Goal: Task Accomplishment & Management: Use online tool/utility

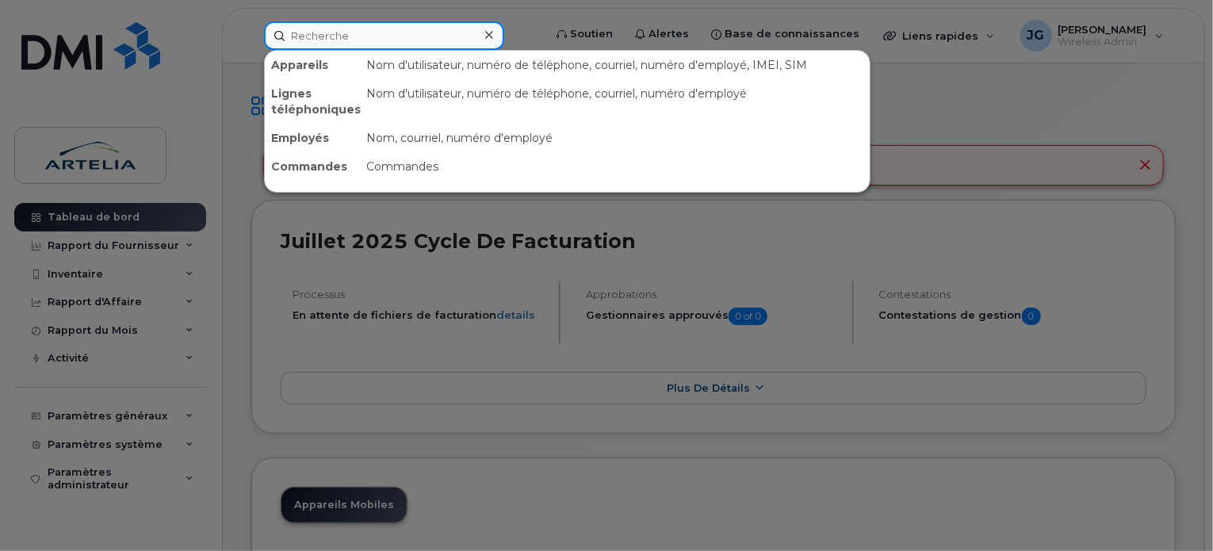
click at [350, 28] on input at bounding box center [384, 35] width 240 height 29
paste input "4384581008"
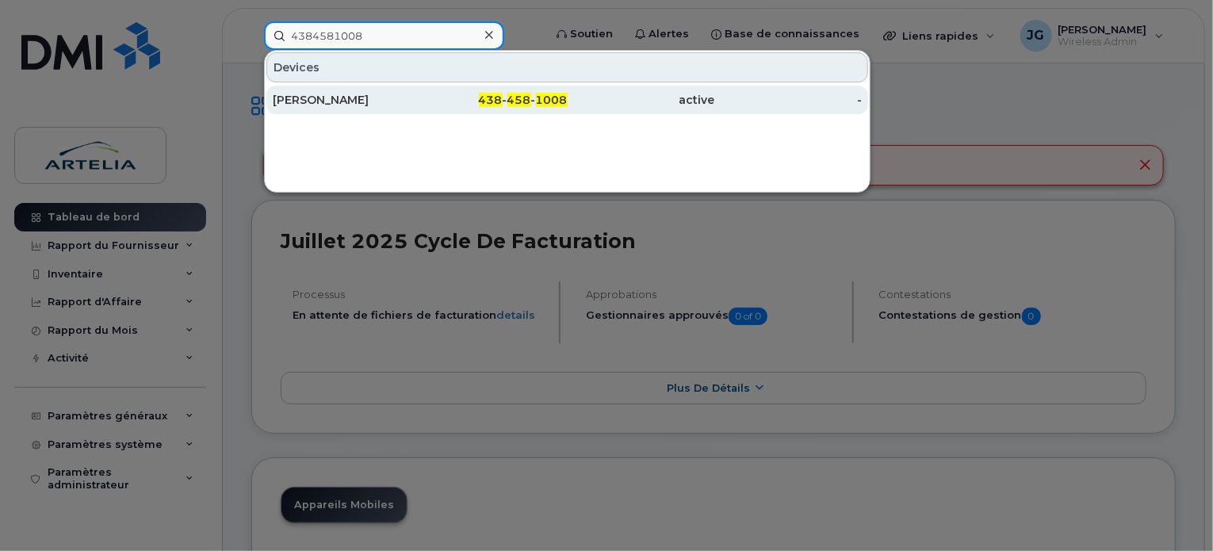
type input "4384581008"
click at [420, 109] on div "[PERSON_NAME]" at bounding box center [493, 100] width 147 height 29
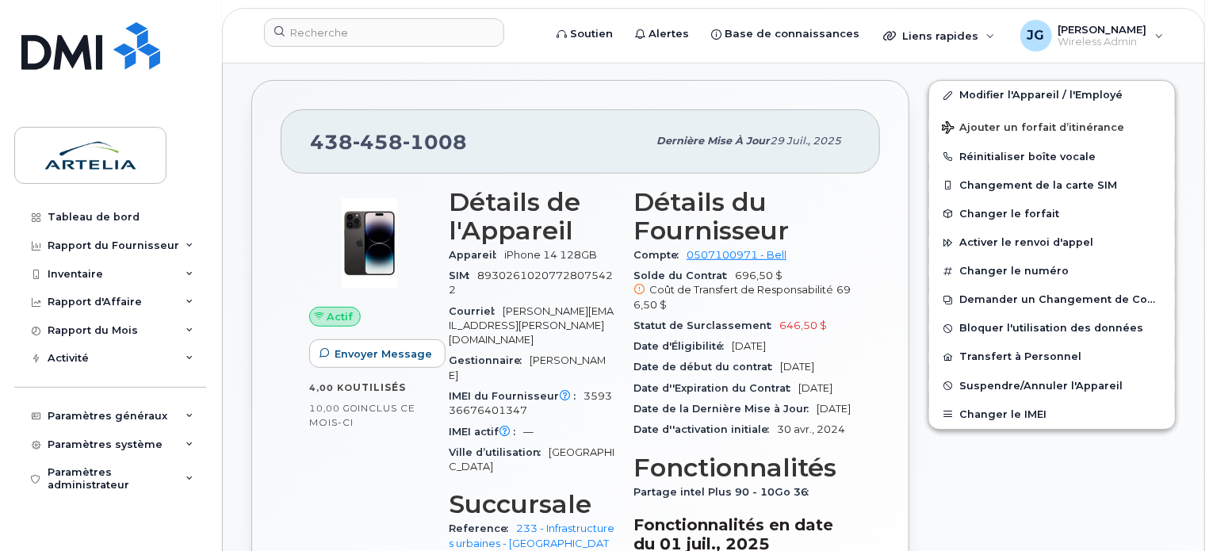
scroll to position [285, 0]
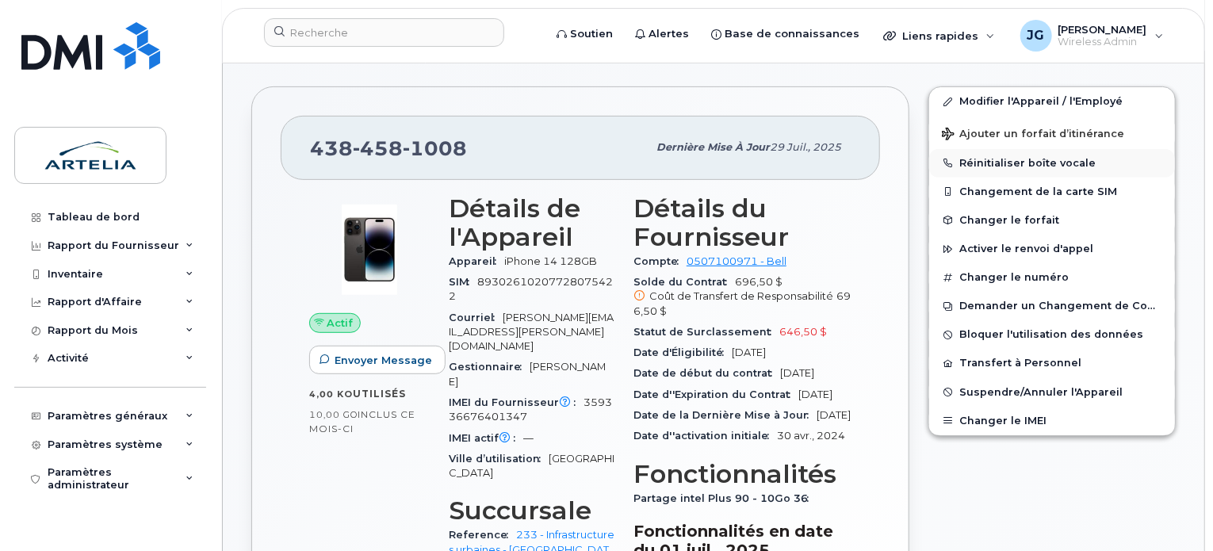
click at [1091, 156] on button "Réinitialiser boîte vocale" at bounding box center [1052, 163] width 246 height 29
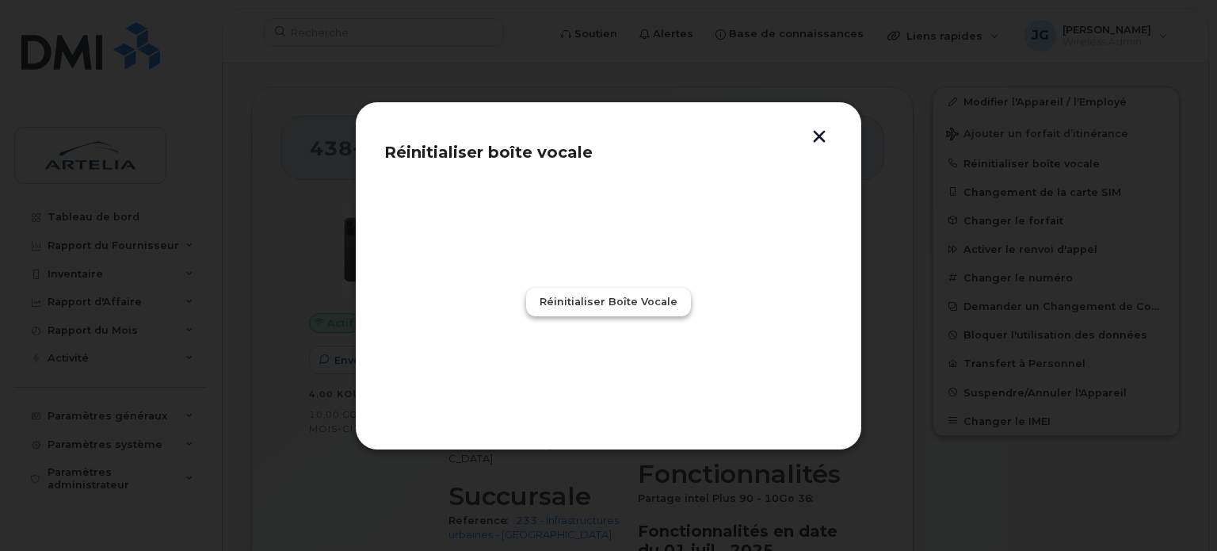
click at [656, 294] on span "Réinitialiser boîte vocale" at bounding box center [609, 301] width 138 height 15
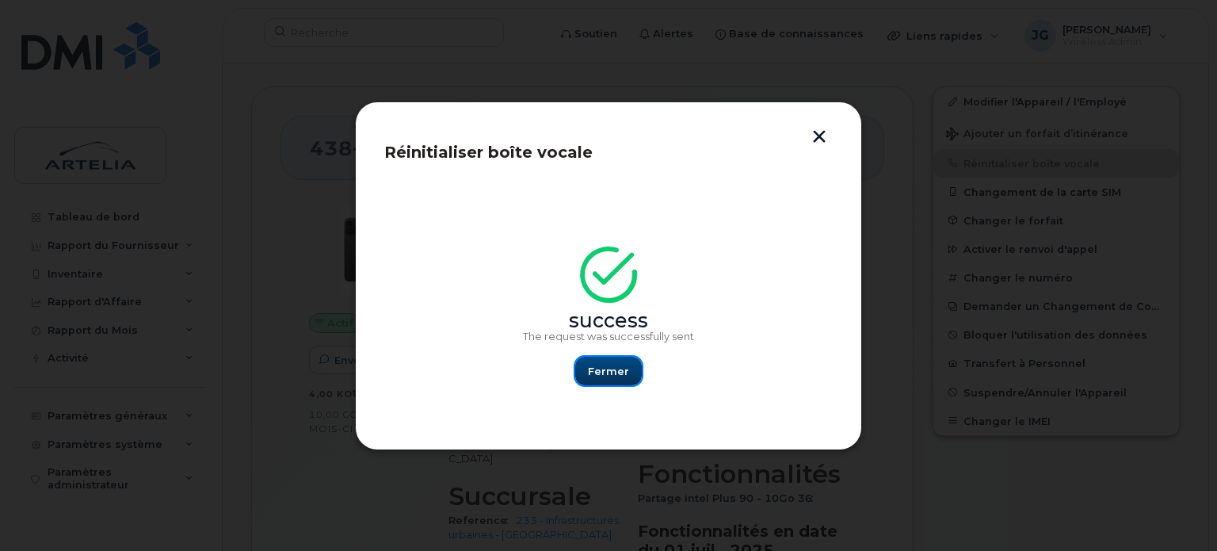
click at [595, 371] on span "Fermer" at bounding box center [608, 371] width 41 height 15
